Goal: Find specific fact: Find specific fact

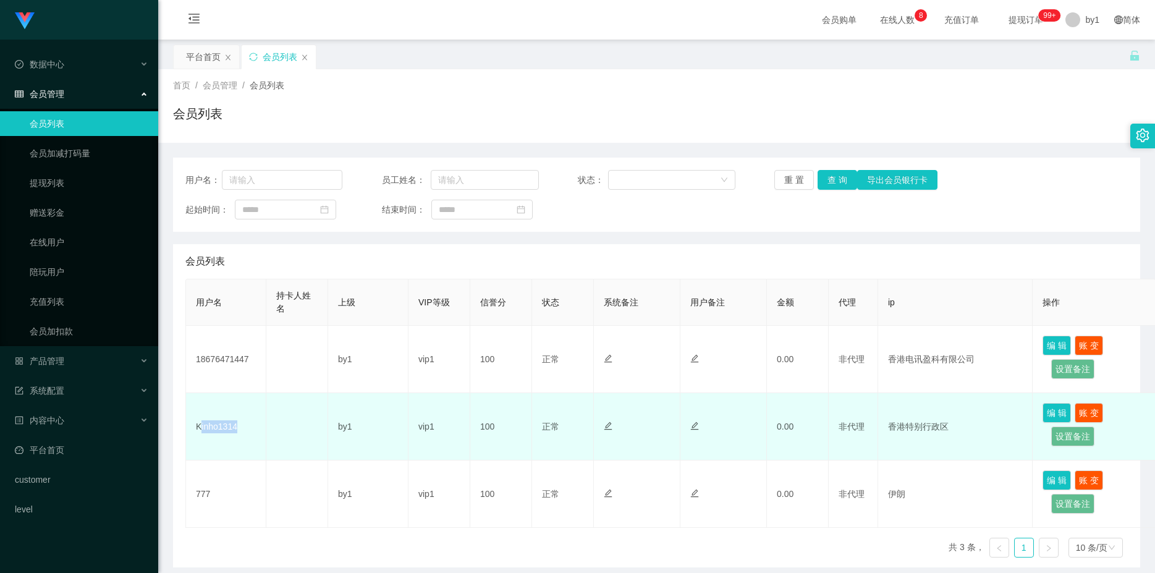
drag, startPoint x: 236, startPoint y: 431, endPoint x: 200, endPoint y: 431, distance: 36.5
click at [200, 431] on td "Kinho1314" at bounding box center [226, 426] width 80 height 67
click at [232, 410] on td "Kinho1314" at bounding box center [226, 426] width 80 height 67
drag, startPoint x: 220, startPoint y: 431, endPoint x: 191, endPoint y: 431, distance: 29.0
click at [191, 431] on td "Kinho1314" at bounding box center [226, 426] width 80 height 67
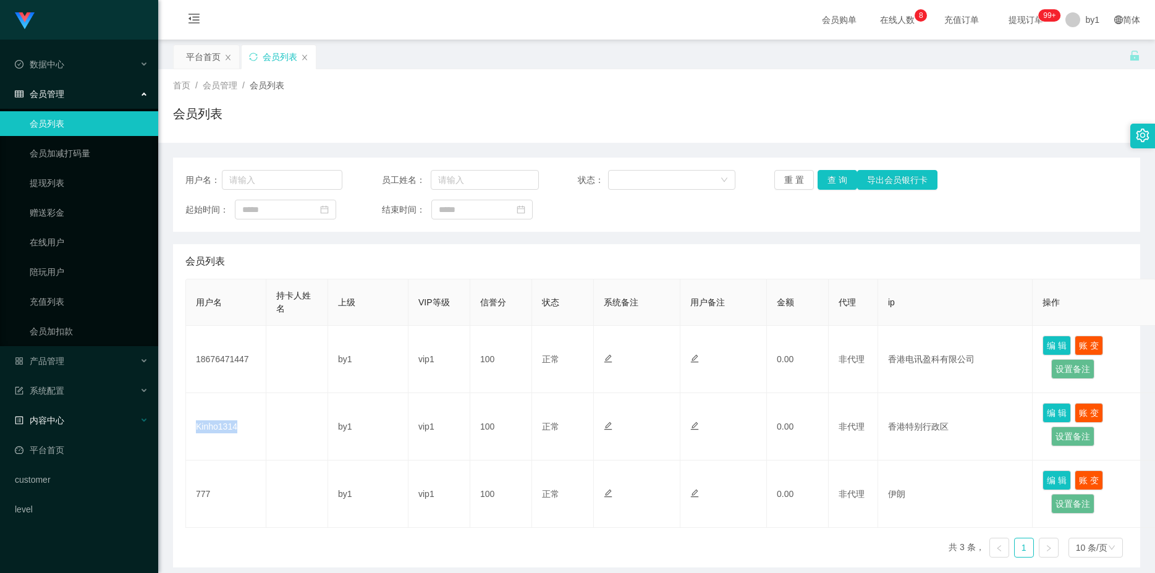
copy td "Kinho1314"
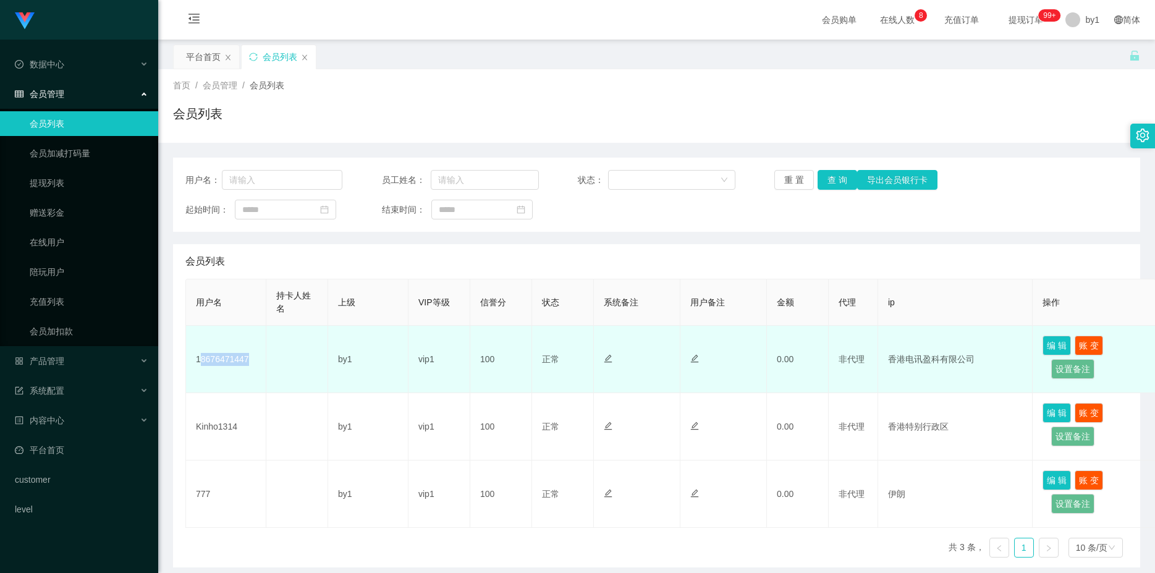
drag, startPoint x: 252, startPoint y: 361, endPoint x: 198, endPoint y: 368, distance: 54.3
click at [198, 368] on td "18676471447" at bounding box center [226, 359] width 80 height 67
drag, startPoint x: 192, startPoint y: 363, endPoint x: 250, endPoint y: 366, distance: 58.2
click at [250, 366] on td "18676471447" at bounding box center [226, 359] width 80 height 67
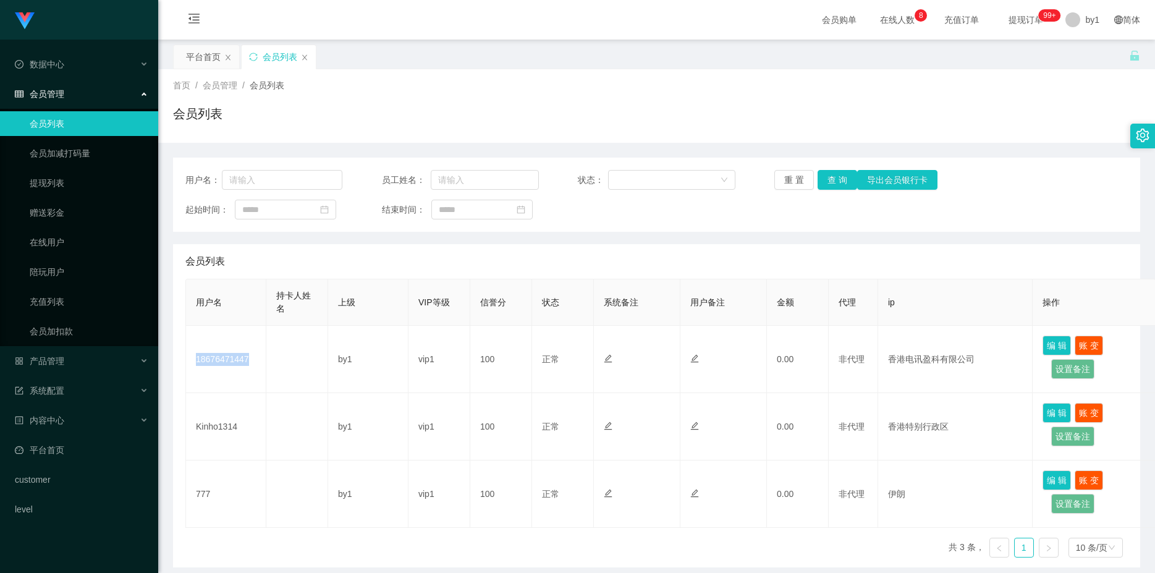
copy td "18676471447"
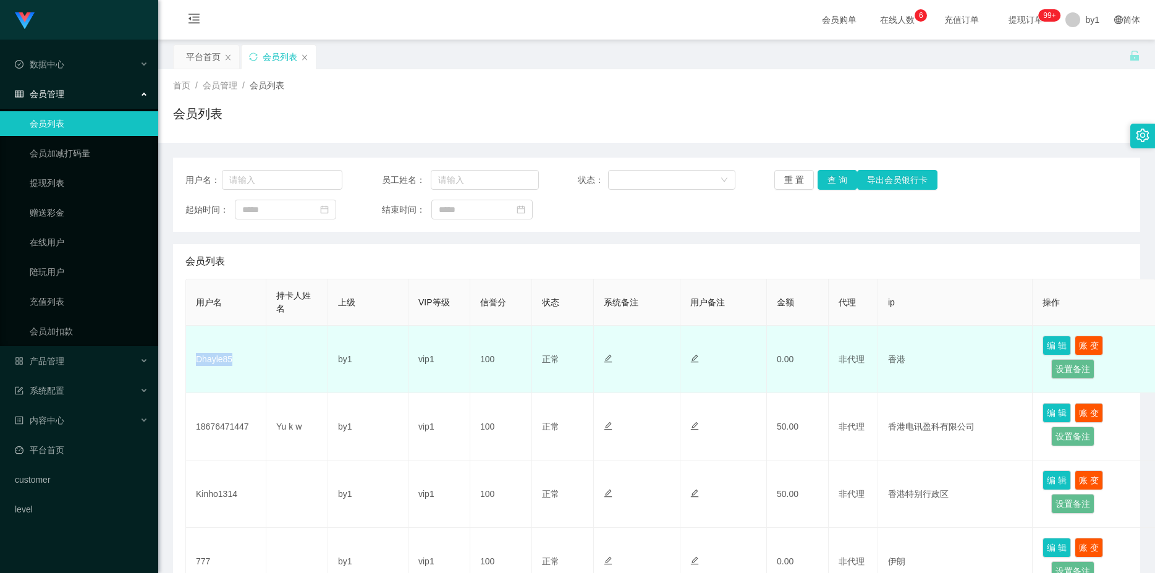
drag, startPoint x: 238, startPoint y: 365, endPoint x: 188, endPoint y: 365, distance: 50.1
click at [188, 365] on td "Dhayle85" at bounding box center [226, 359] width 80 height 67
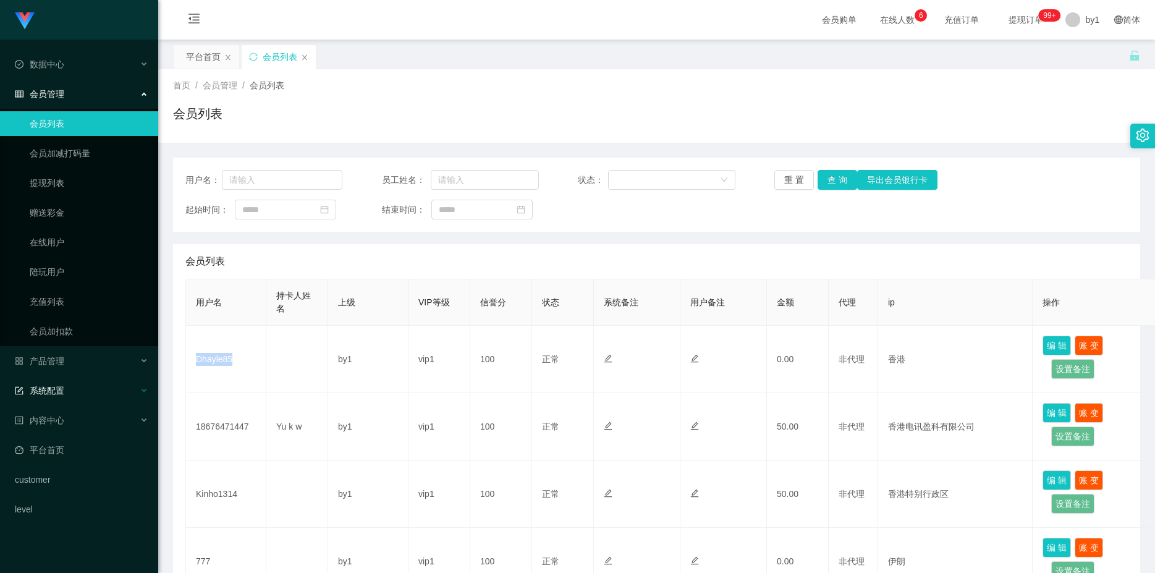
copy td "Dhayle85"
